Goal: Transaction & Acquisition: Book appointment/travel/reservation

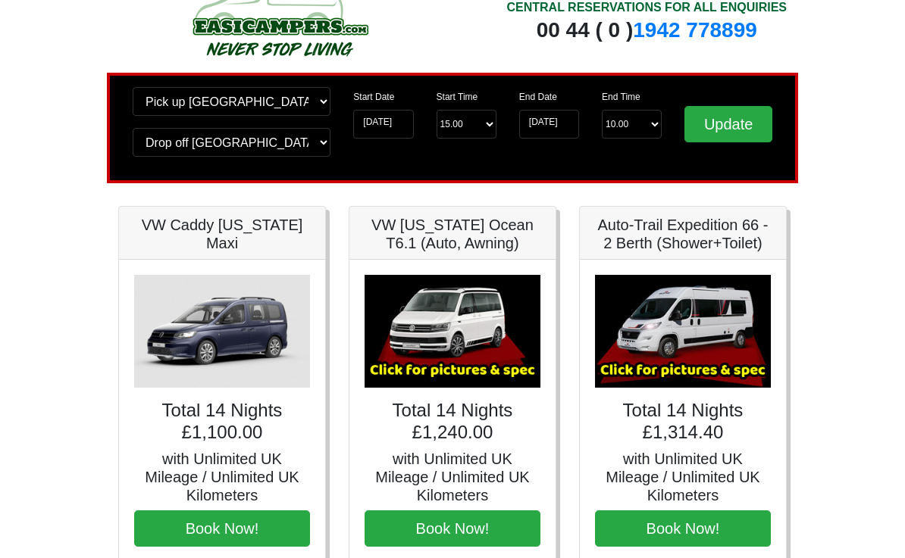
scroll to position [77, 0]
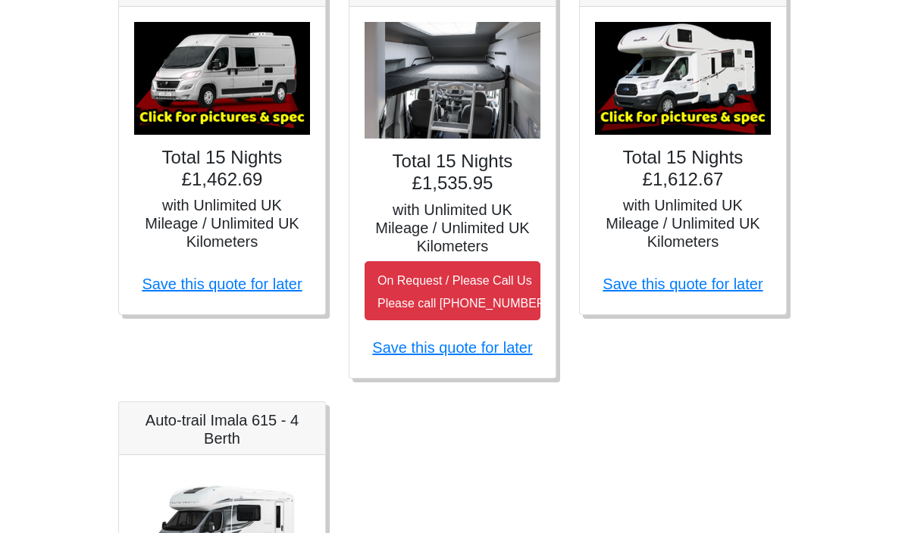
scroll to position [816, 0]
click at [703, 277] on link "Save this quote for later" at bounding box center [682, 284] width 160 height 17
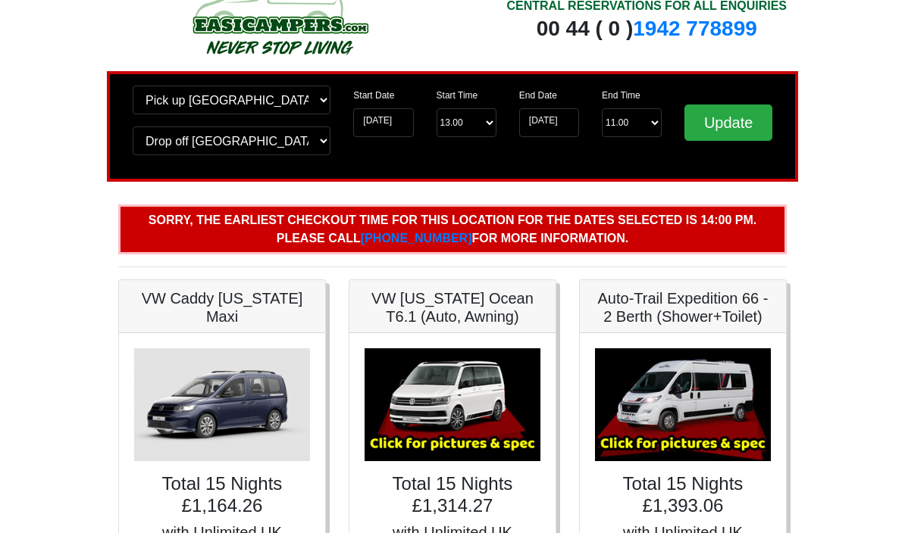
scroll to position [0, 0]
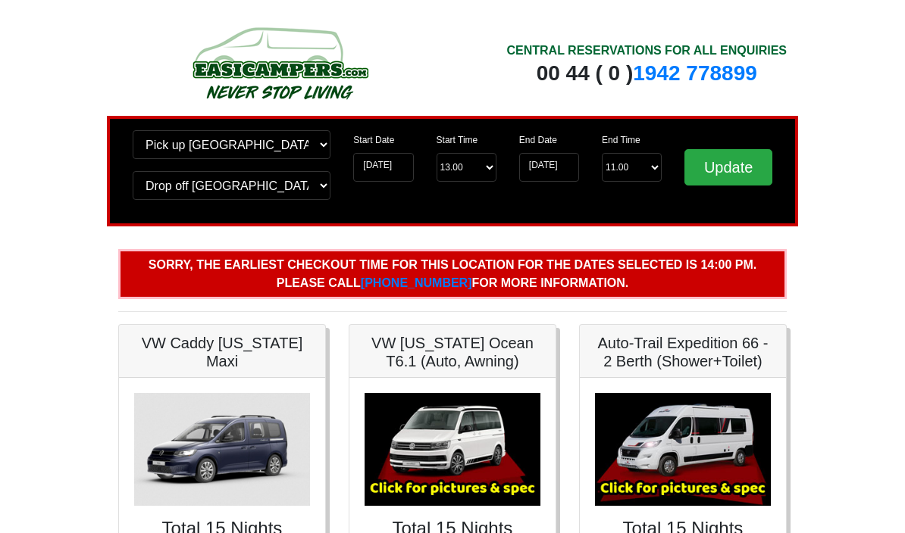
click at [749, 170] on input "Update" at bounding box center [728, 167] width 88 height 36
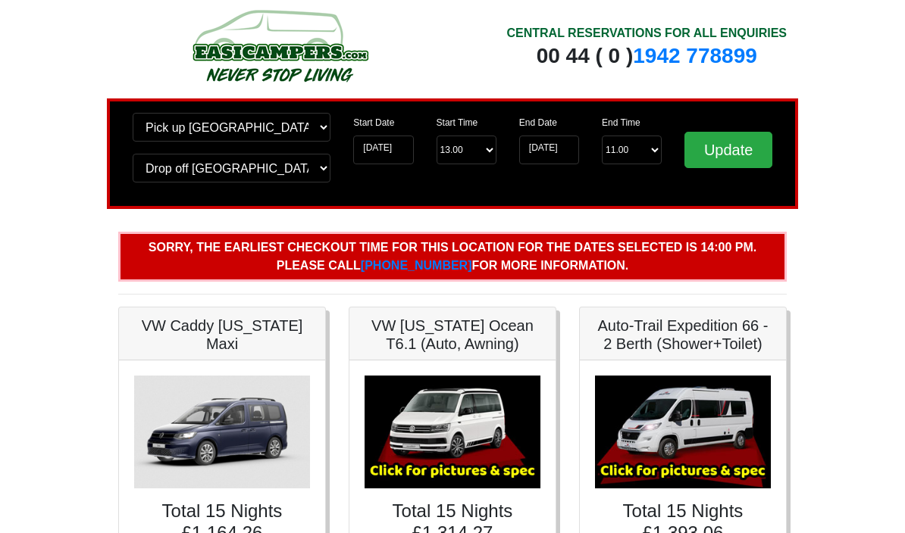
scroll to position [5, 0]
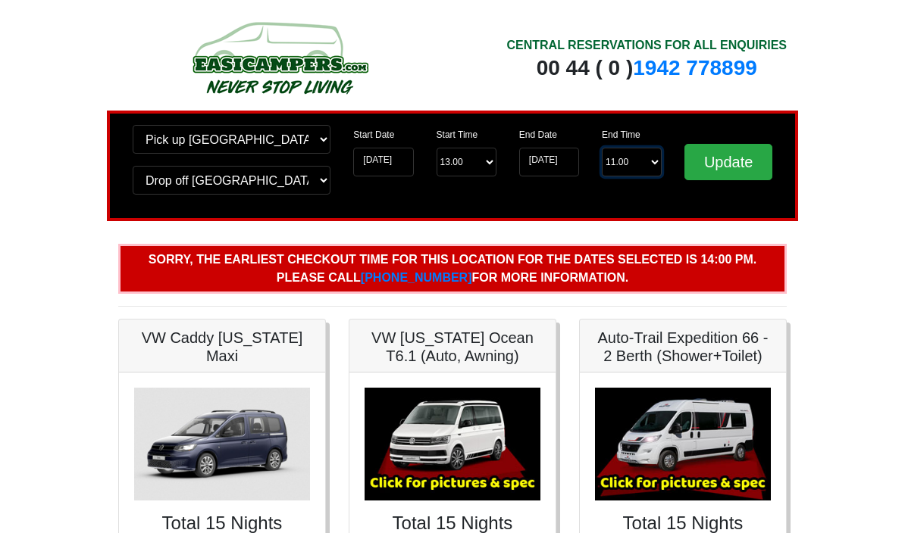
click at [655, 163] on select "End Time 11.00 -------- 08.00 am 09.00 am 10.00 am 11.00 am (Sunday Only)" at bounding box center [632, 162] width 60 height 29
click at [659, 166] on select "End Time 11.00 -------- 08.00 am 09.00 am 10.00 am 11.00 am (Sunday Only)" at bounding box center [632, 162] width 60 height 29
select select "10.00"
click at [485, 161] on select "Start Time 13.00 -------- 11.00 am (Saturday & Sunday Only) 12.00 pm (Saturday)…" at bounding box center [466, 162] width 60 height 29
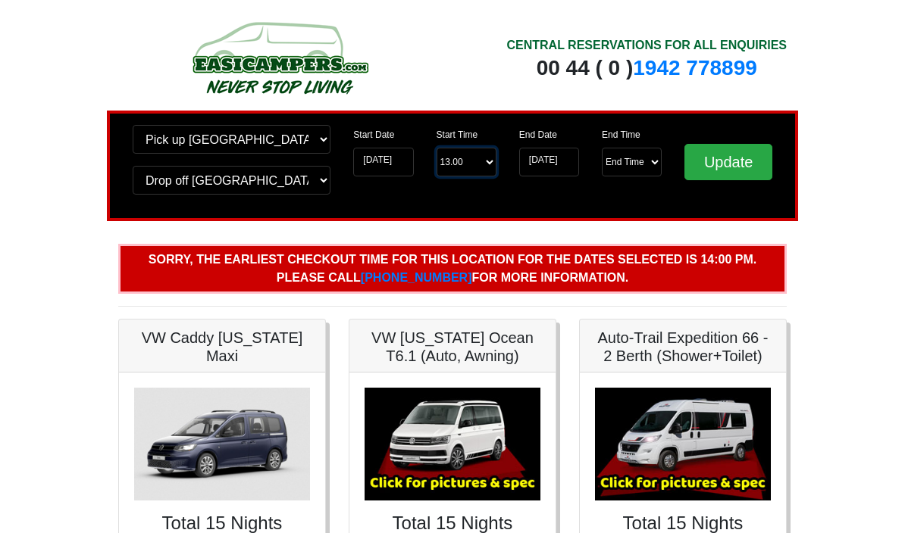
click at [483, 164] on select "Start Time 13.00 -------- 11.00 am (Saturday & Sunday Only) 12.00 pm (Saturday)…" at bounding box center [466, 162] width 60 height 29
select select "14.00"
click at [731, 166] on input "Update" at bounding box center [728, 162] width 88 height 36
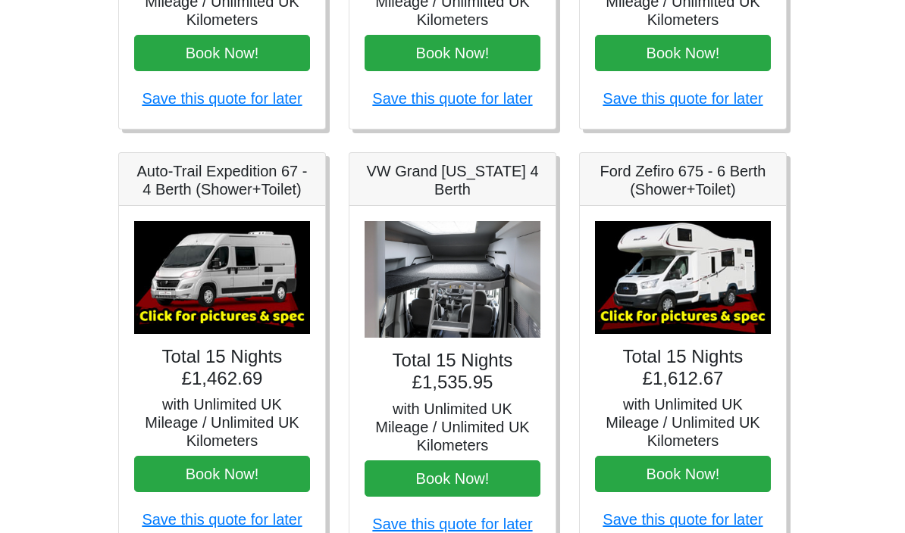
scroll to position [520, 0]
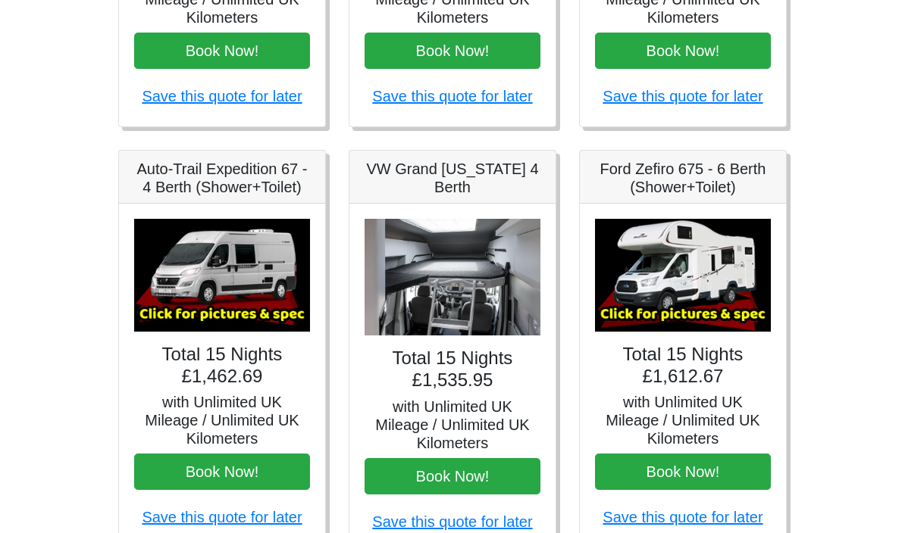
click at [702, 464] on button "Book Now!" at bounding box center [683, 473] width 176 height 36
